Goal: Task Accomplishment & Management: Manage account settings

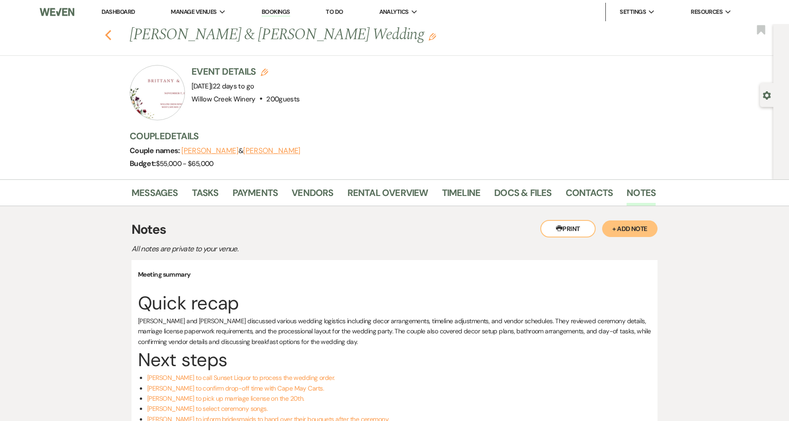
click at [106, 36] on icon "Previous" at bounding box center [108, 35] width 7 height 11
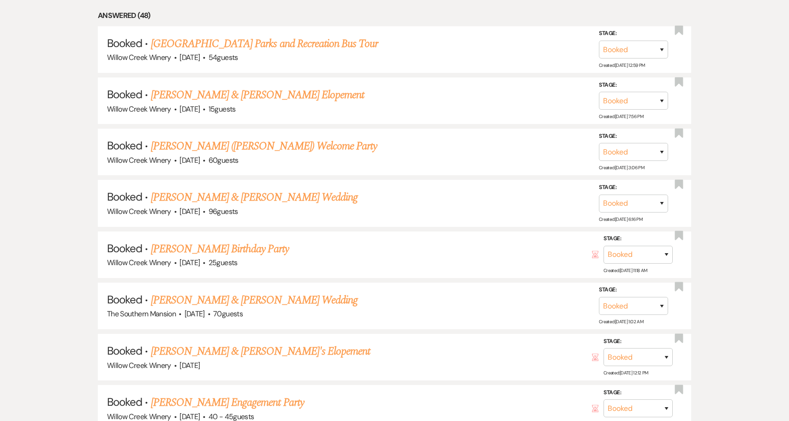
scroll to position [664, 0]
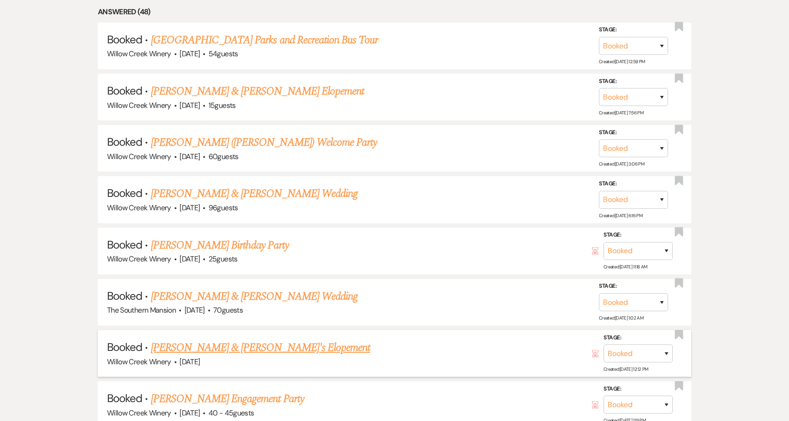
click at [242, 341] on link "[PERSON_NAME] & [PERSON_NAME]'s Elopement" at bounding box center [261, 348] width 220 height 17
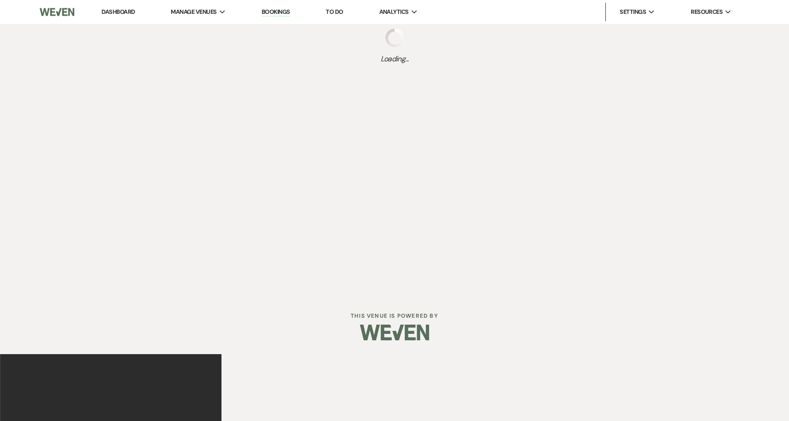
select select "5"
select select "22"
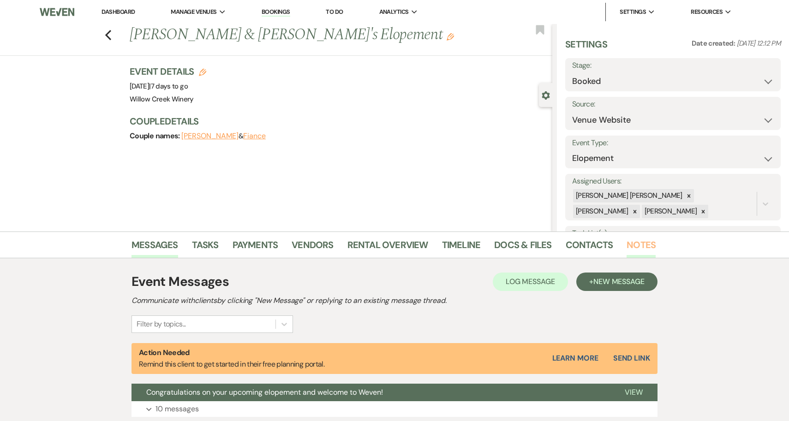
click at [632, 247] on link "Notes" at bounding box center [641, 248] width 29 height 20
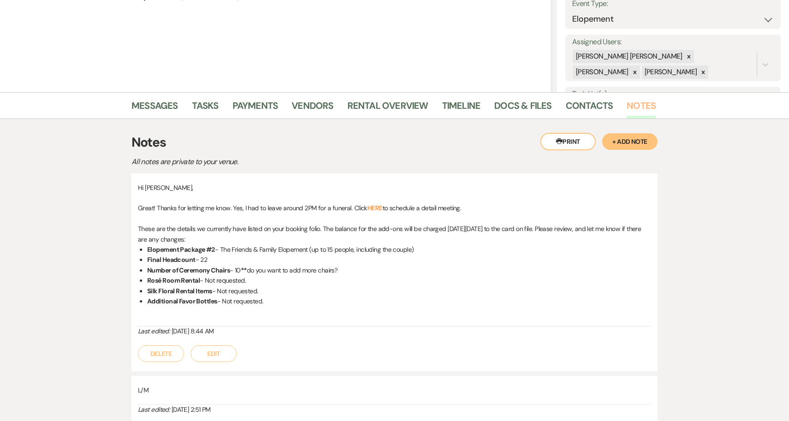
scroll to position [73, 0]
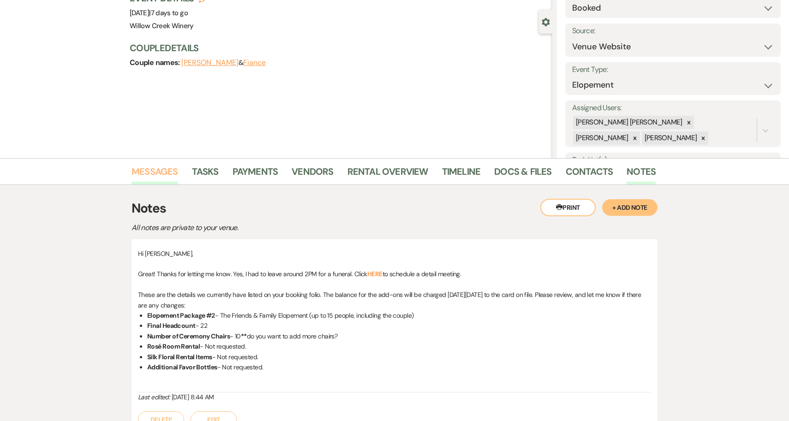
click at [146, 170] on link "Messages" at bounding box center [155, 174] width 47 height 20
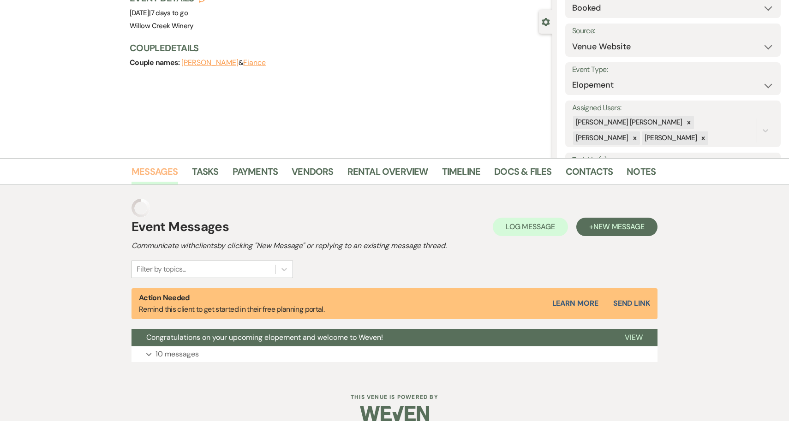
scroll to position [69, 0]
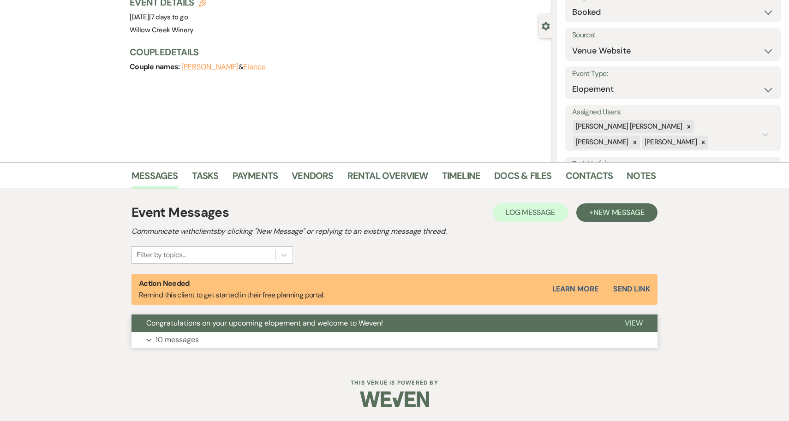
click at [201, 326] on span "Congratulations on your upcoming elopement and welcome to Weven!" at bounding box center [264, 324] width 237 height 10
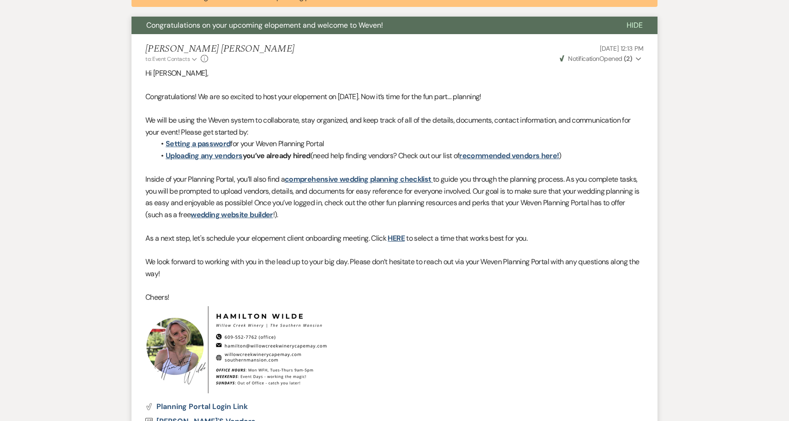
scroll to position [0, 0]
